Goal: Check status: Check status

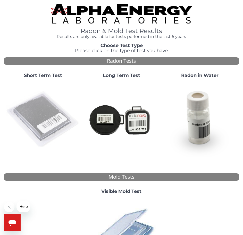
click at [41, 121] on img at bounding box center [43, 119] width 74 height 74
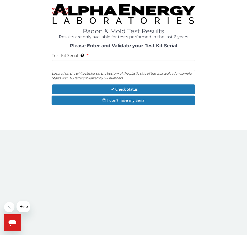
click at [137, 63] on input "Test Kit Serial Located on the white sticker on the bottom of the plastic side …" at bounding box center [124, 65] width 144 height 11
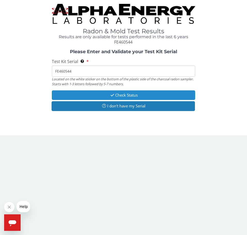
type input "FE460544"
click at [137, 97] on button "Check Status" at bounding box center [124, 95] width 144 height 10
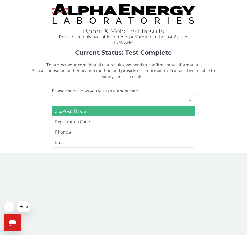
click at [152, 95] on div "Please make a selection" at bounding box center [124, 100] width 144 height 11
click at [143, 112] on span "Zip/Postal Code" at bounding box center [123, 111] width 143 height 10
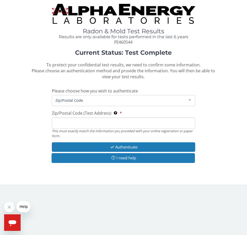
click at [144, 126] on input "Zip/Postal Code (Test Address) This must exactly match the information you prov…" at bounding box center [124, 122] width 144 height 11
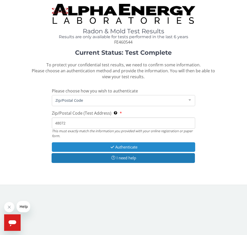
type input "48072"
click at [142, 149] on button "Authenticate" at bounding box center [124, 147] width 144 height 10
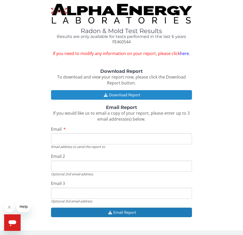
click at [133, 95] on button "Download Report" at bounding box center [121, 95] width 141 height 10
